Goal: Task Accomplishment & Management: Manage account settings

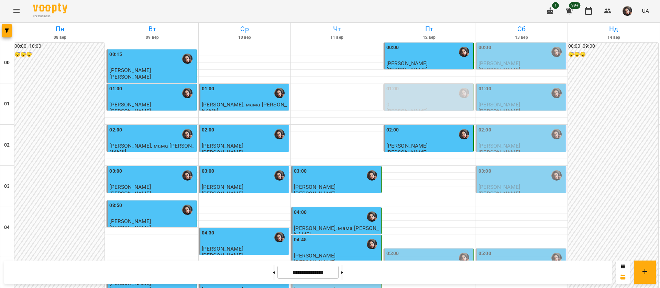
scroll to position [775, 0]
click at [273, 275] on button at bounding box center [274, 272] width 2 height 15
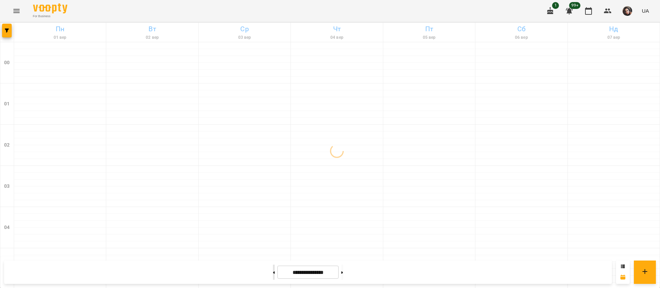
click at [273, 275] on button at bounding box center [274, 272] width 2 height 15
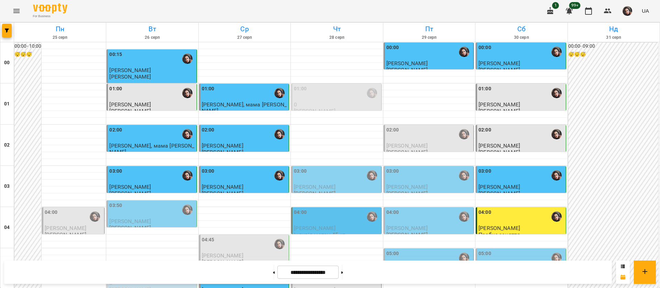
scroll to position [672, 0]
click at [273, 270] on button at bounding box center [274, 272] width 2 height 15
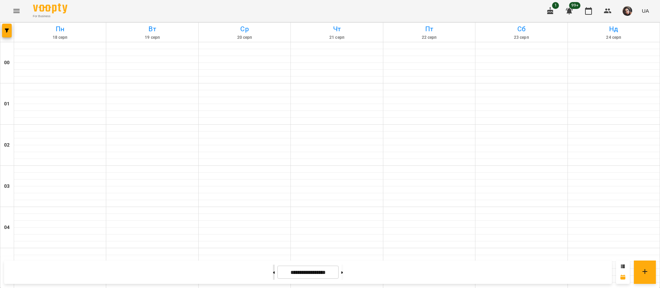
type input "**********"
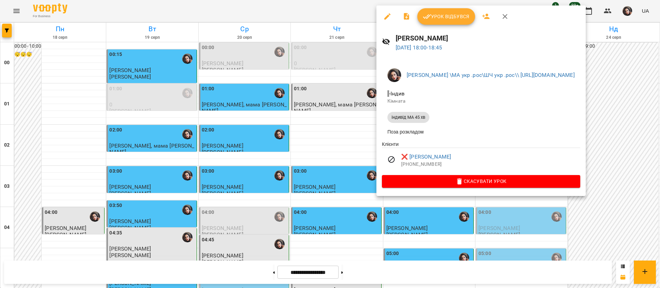
click at [332, 10] on div at bounding box center [330, 144] width 660 height 288
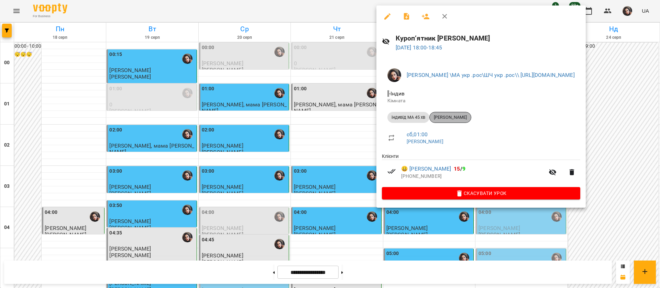
click at [449, 117] on span "[PERSON_NAME]" at bounding box center [450, 117] width 41 height 6
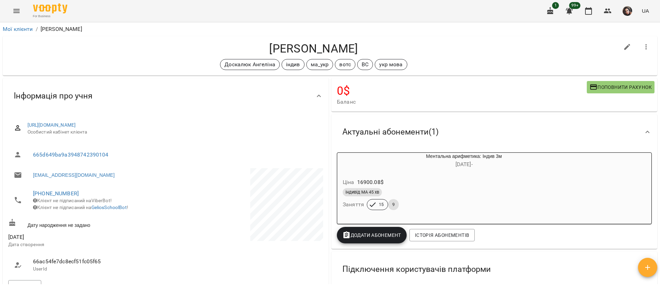
click at [19, 8] on icon "Menu" at bounding box center [16, 11] width 8 height 8
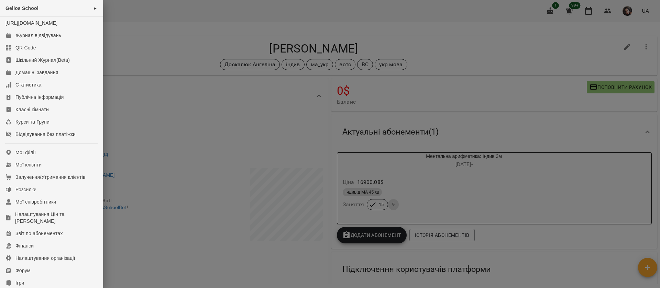
click at [130, 14] on div at bounding box center [330, 144] width 660 height 288
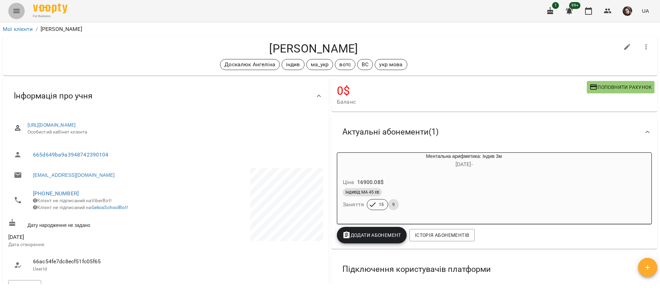
click at [16, 7] on icon "Menu" at bounding box center [16, 11] width 8 height 8
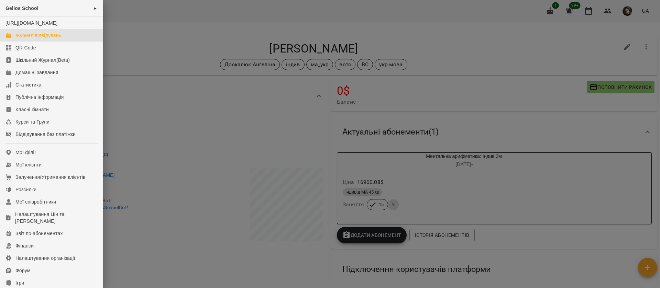
click at [34, 39] on div "Журнал відвідувань" at bounding box center [38, 35] width 46 height 7
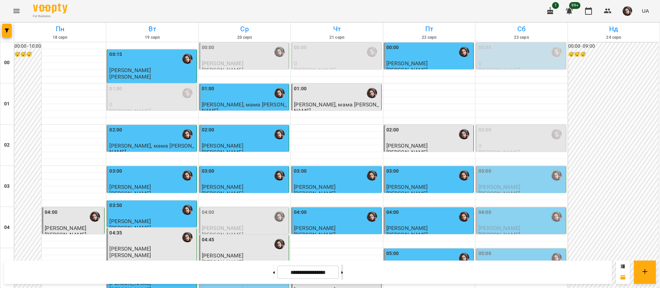
click at [343, 276] on button at bounding box center [342, 272] width 2 height 15
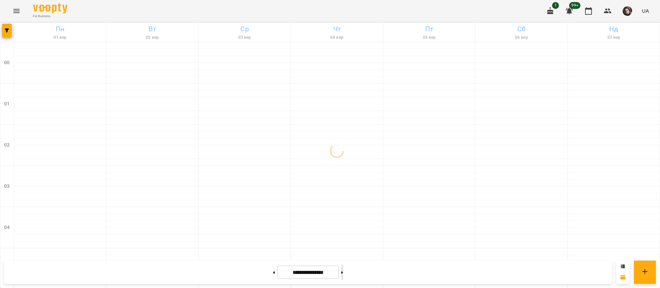
click at [343, 276] on button at bounding box center [342, 272] width 2 height 15
type input "**********"
